Goal: Book appointment/travel/reservation

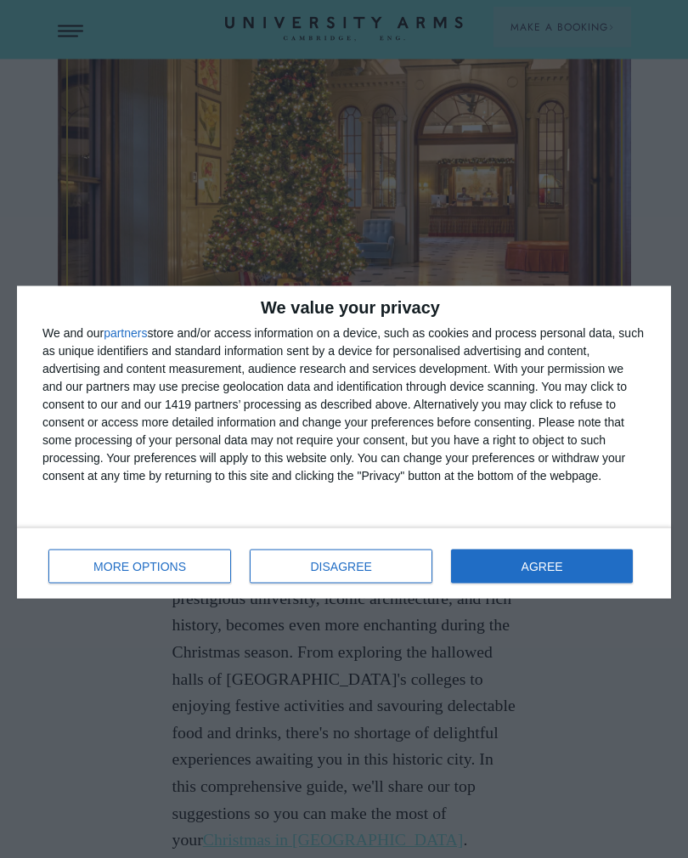
scroll to position [371, 0]
click at [195, 575] on button "MORE OPTIONS" at bounding box center [139, 567] width 183 height 34
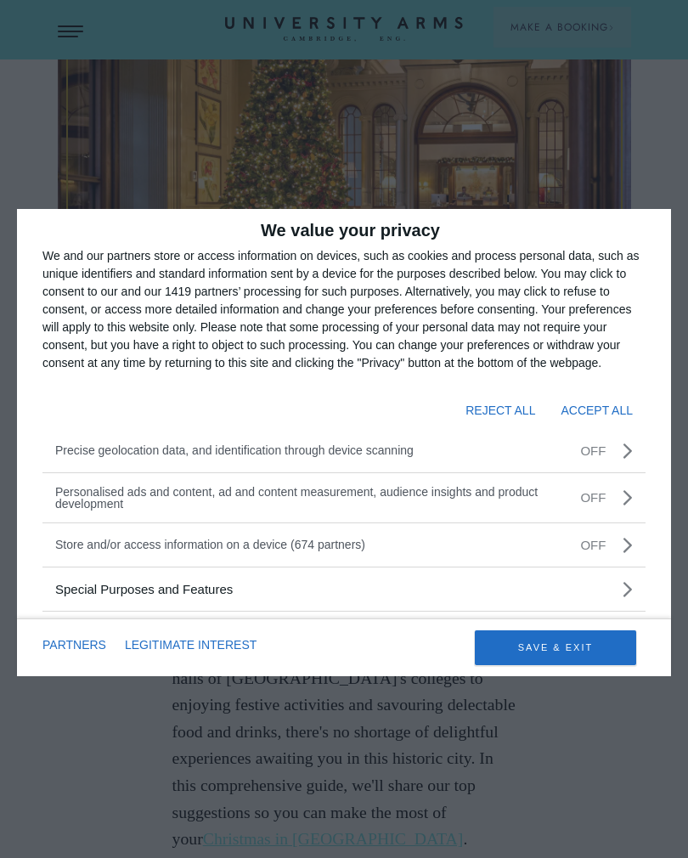
click at [548, 656] on button "SAVE & EXIT" at bounding box center [555, 648] width 161 height 35
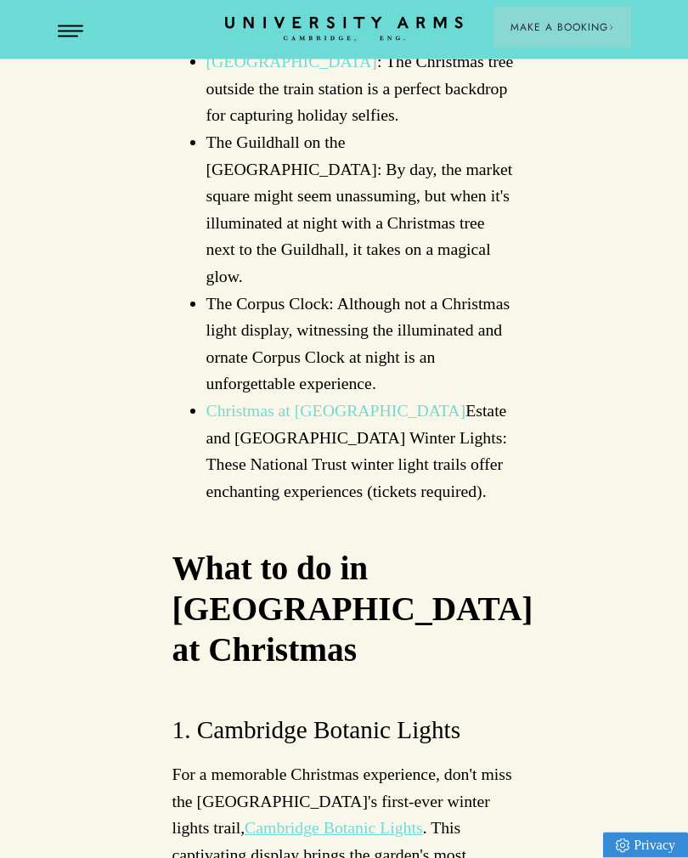
scroll to position [4968, 0]
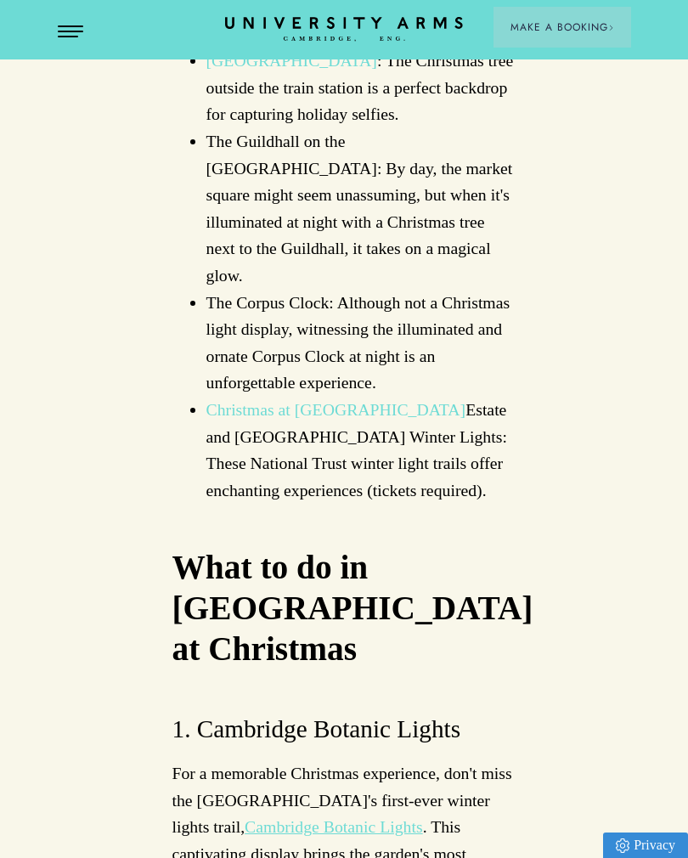
click at [423, 818] on link "Cambridge Botanic Lights" at bounding box center [334, 827] width 178 height 19
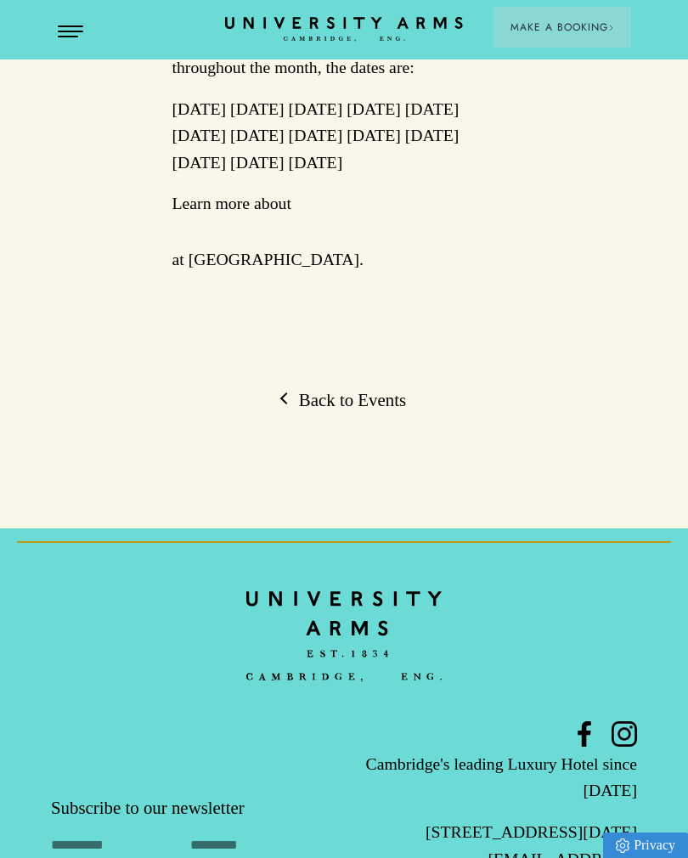
scroll to position [1427, 0]
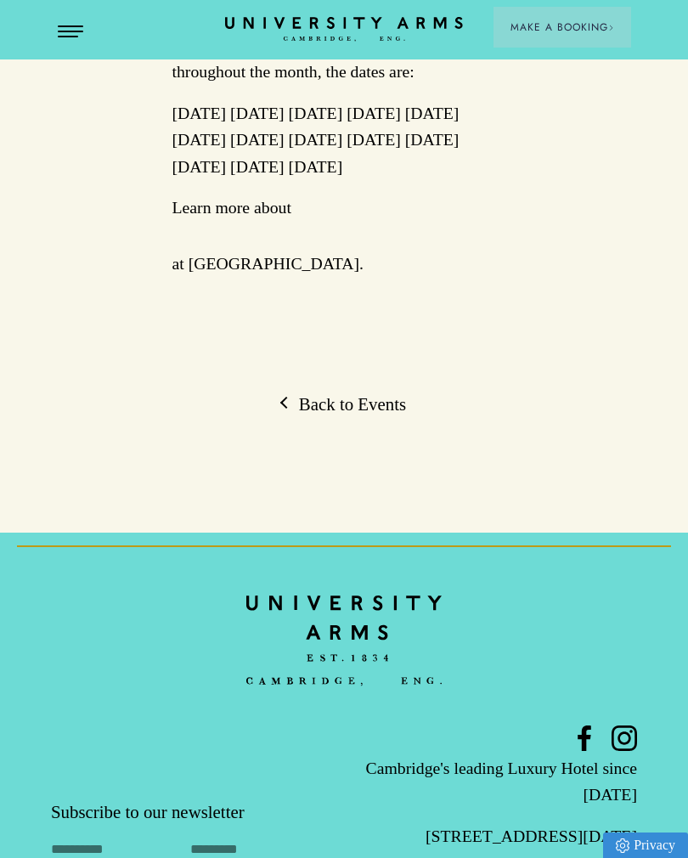
click at [360, 416] on link "Back to Events" at bounding box center [344, 405] width 124 height 24
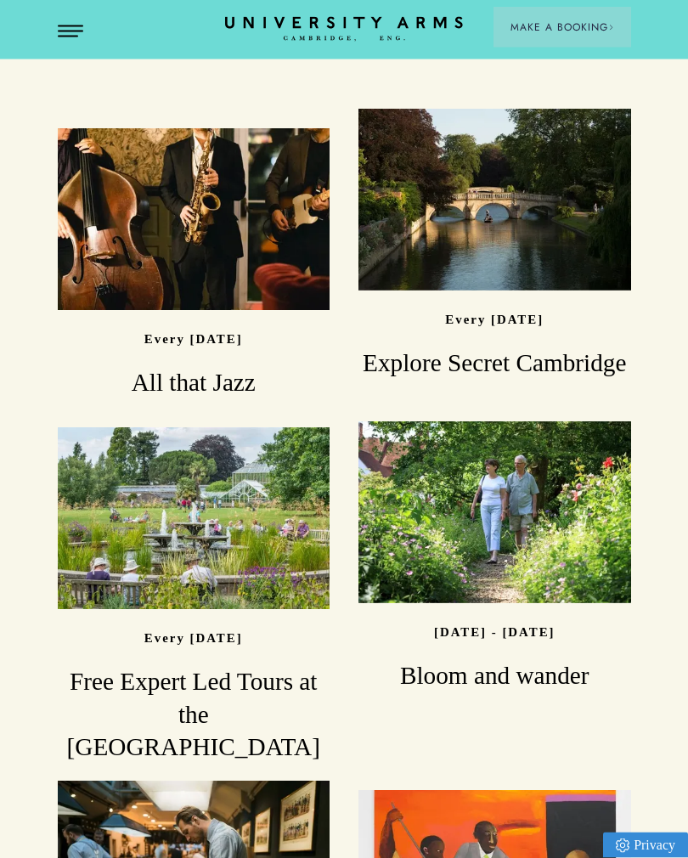
scroll to position [1129, 0]
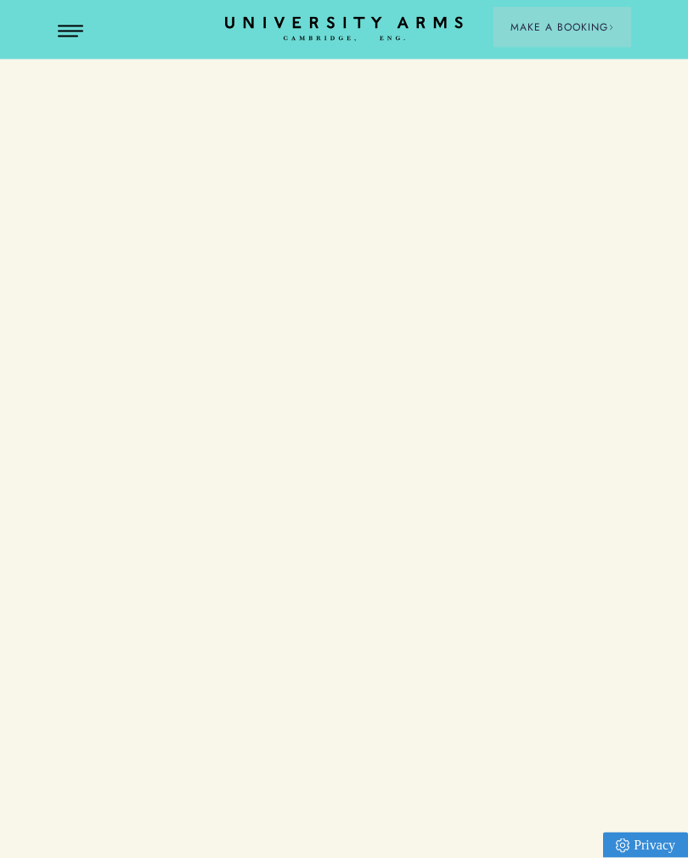
scroll to position [1427, 0]
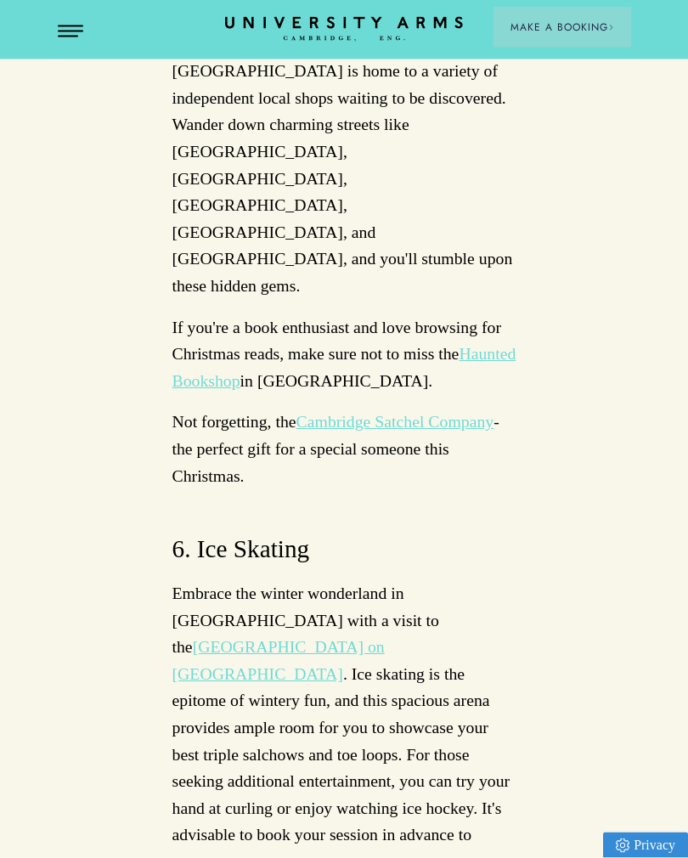
scroll to position [8362, 0]
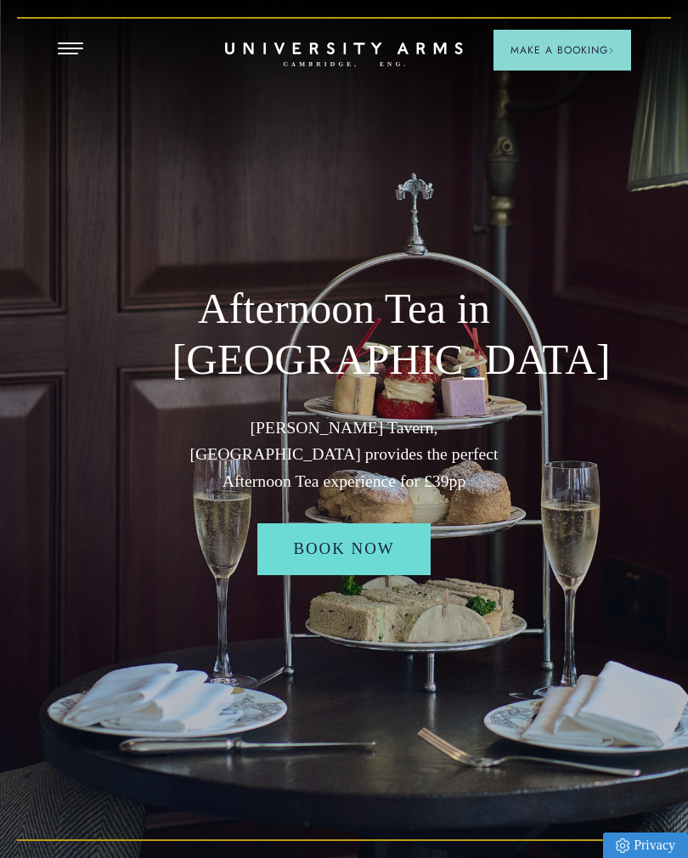
click at [400, 553] on link "Book Now" at bounding box center [344, 549] width 173 height 51
click at [65, 46] on button "Open Menu" at bounding box center [70, 49] width 25 height 14
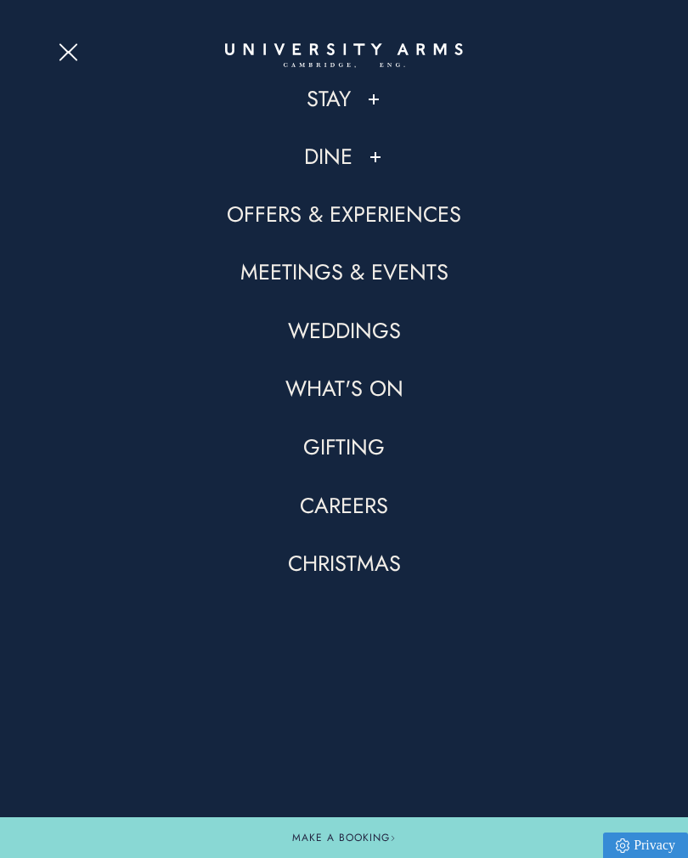
click at [362, 160] on div "Dine" at bounding box center [345, 157] width 574 height 29
click at [365, 165] on div "Dine" at bounding box center [345, 157] width 574 height 29
click at [374, 160] on button at bounding box center [375, 157] width 17 height 17
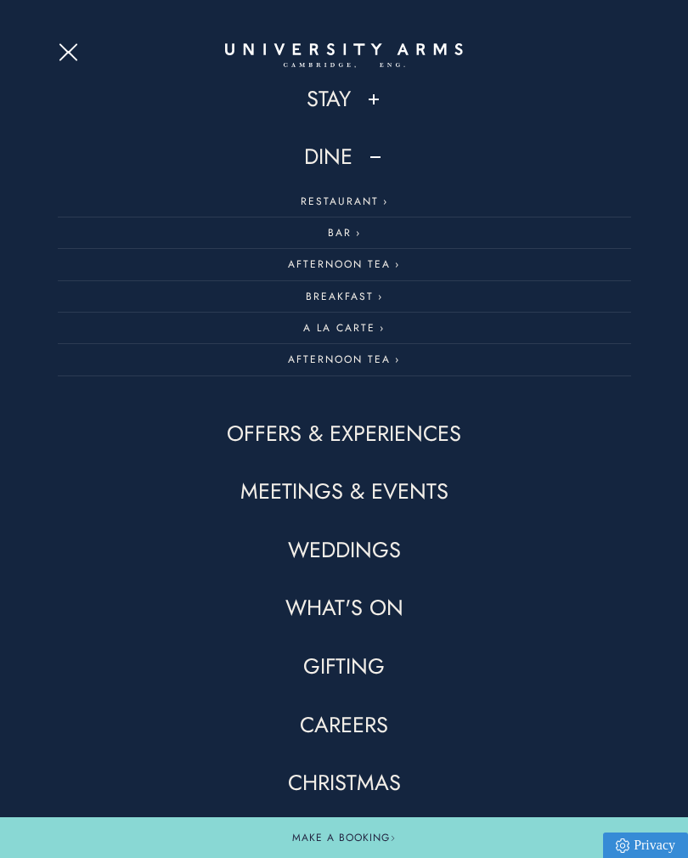
click at [382, 353] on link "Afternoon Tea" at bounding box center [345, 359] width 574 height 31
